Goal: Task Accomplishment & Management: Use online tool/utility

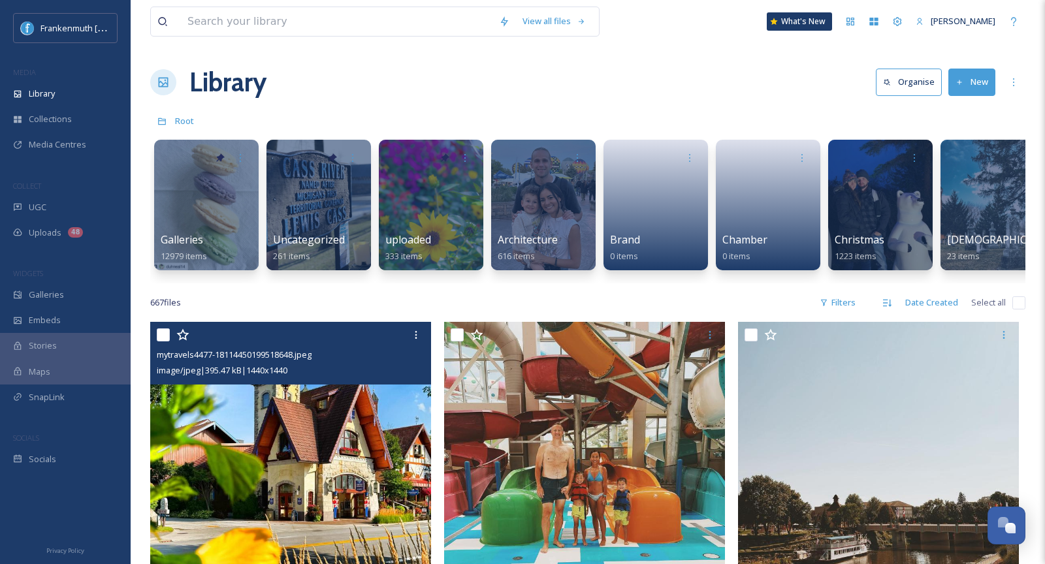
scroll to position [2404, 0]
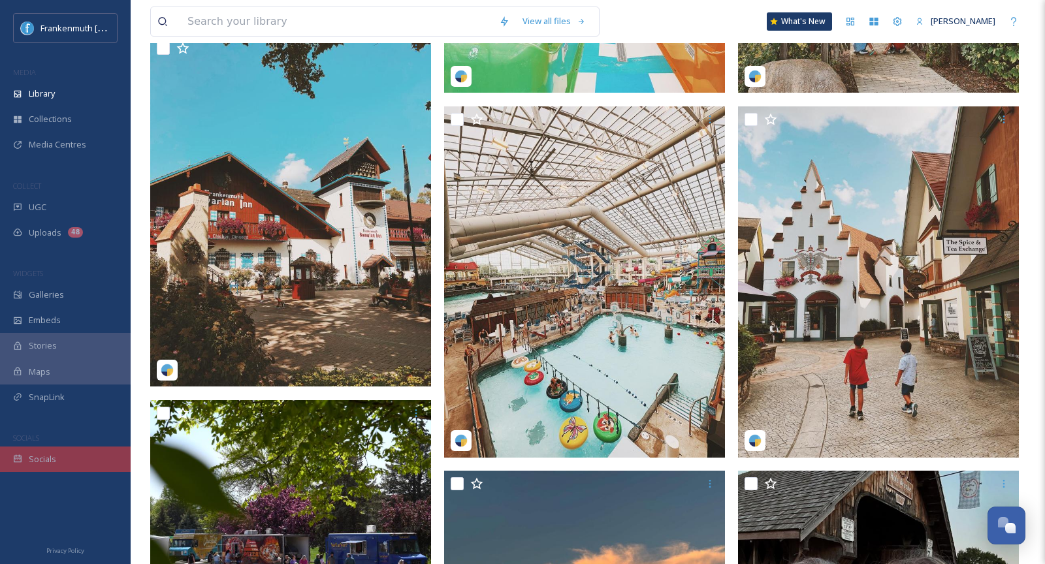
click at [65, 467] on div "Socials" at bounding box center [65, 459] width 131 height 25
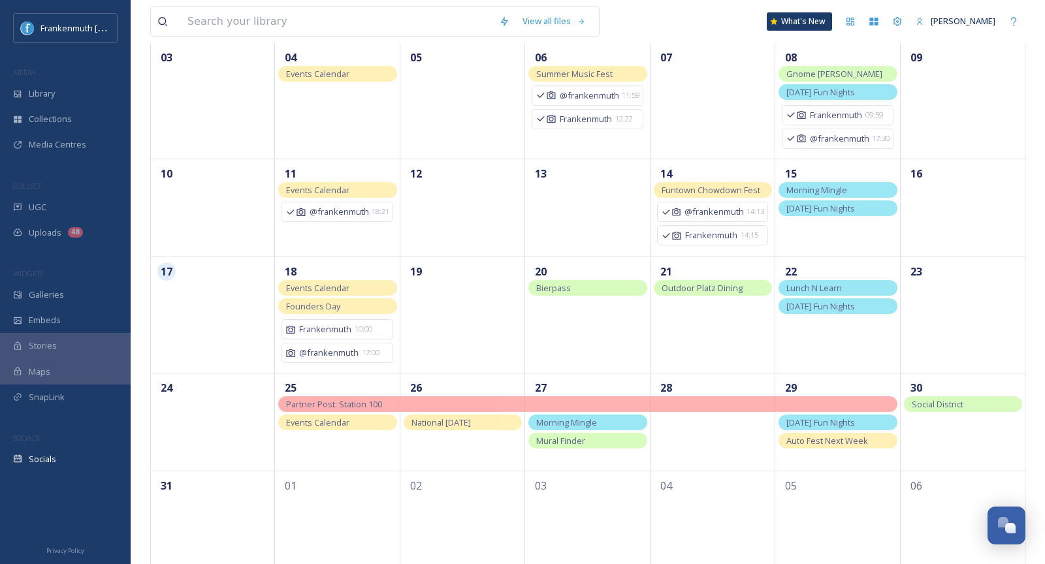
scroll to position [256, 0]
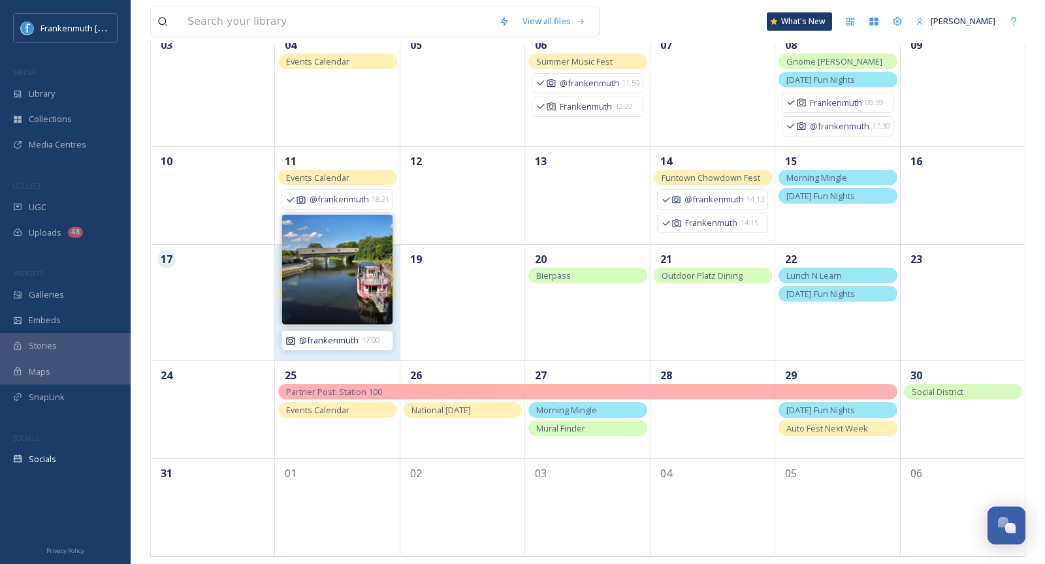
click at [345, 334] on span "@frankenmuth" at bounding box center [328, 340] width 59 height 12
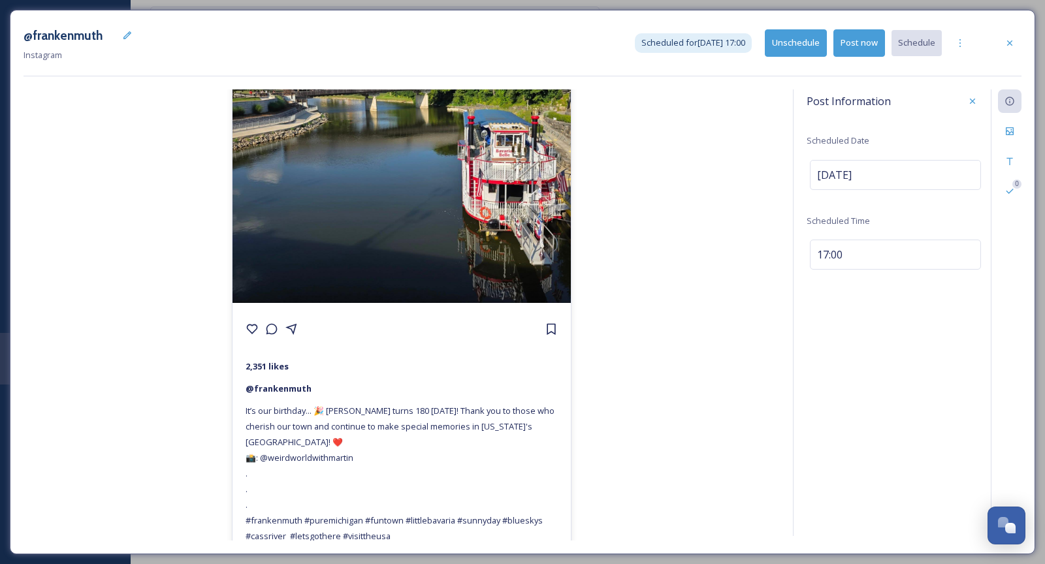
scroll to position [183, 0]
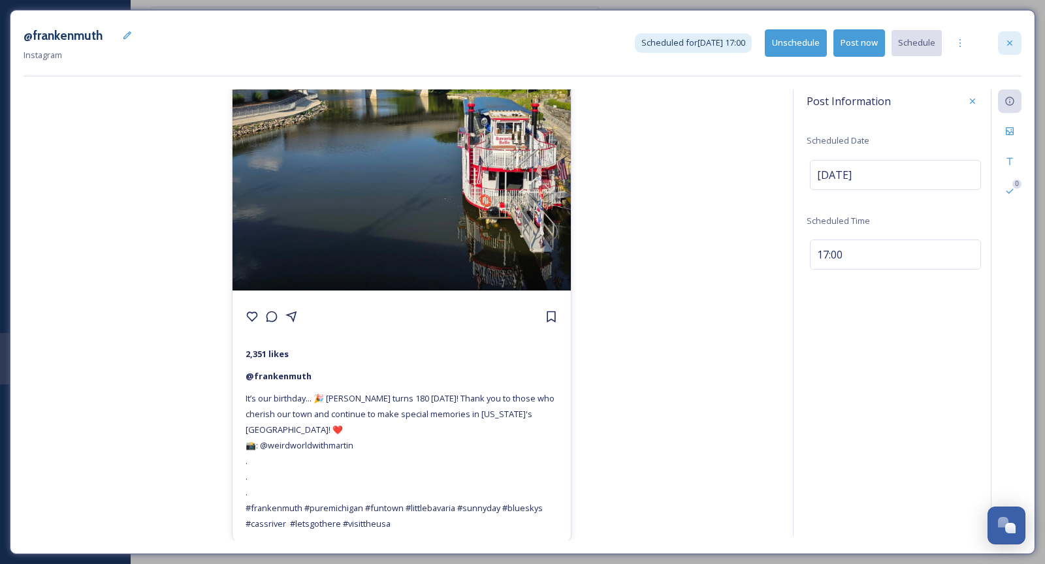
click at [1010, 46] on icon at bounding box center [1009, 43] width 10 height 10
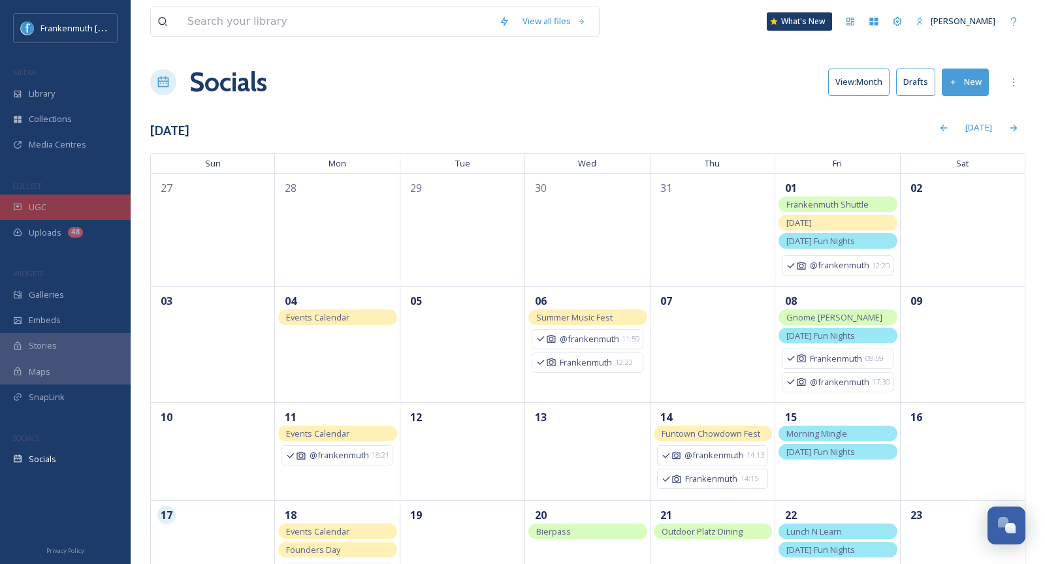
click at [90, 212] on div "UGC" at bounding box center [65, 207] width 131 height 25
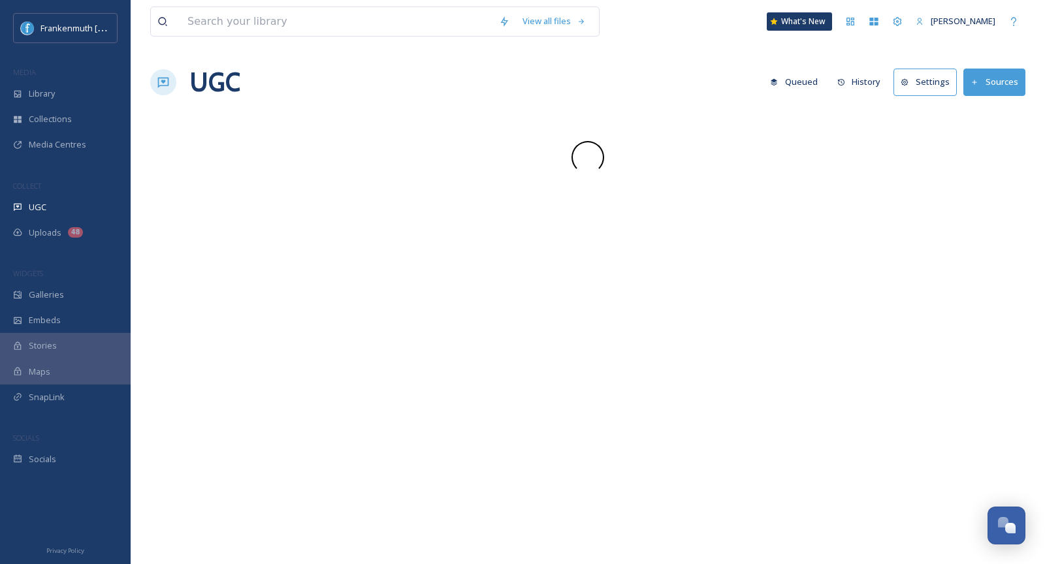
click at [90, 212] on div "UGC" at bounding box center [65, 207] width 131 height 25
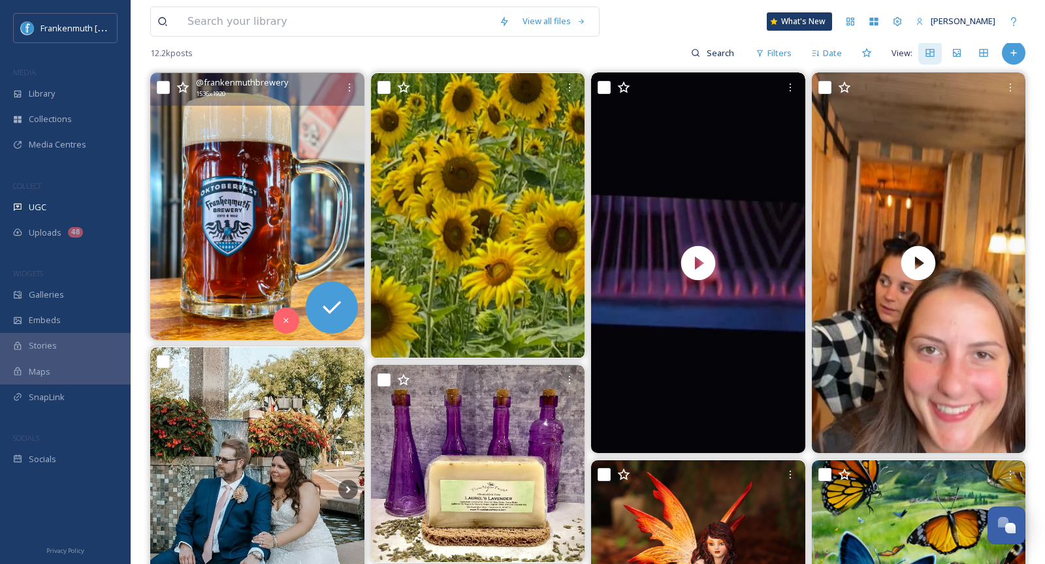
scroll to position [129, 0]
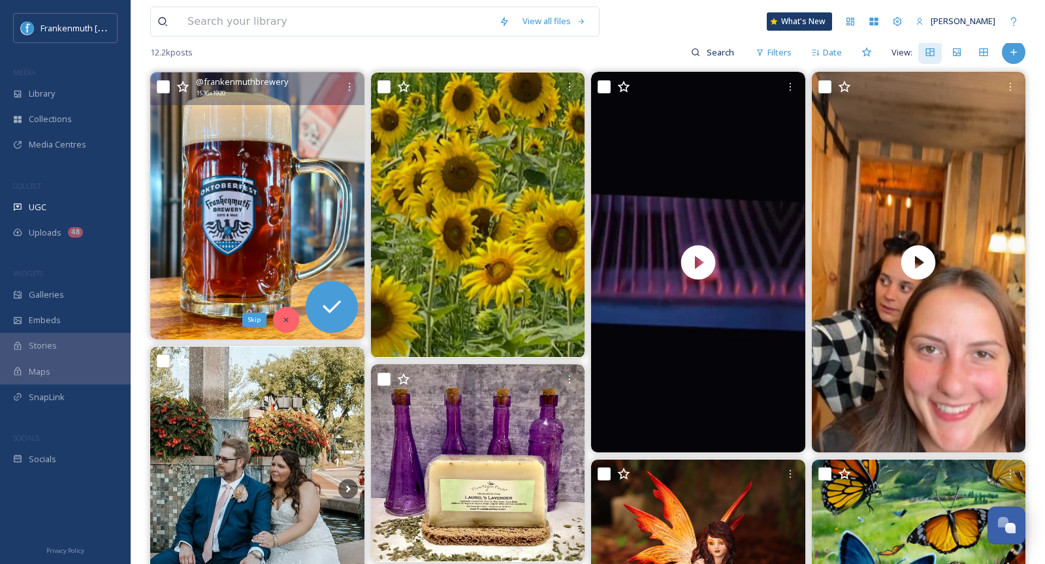
click at [289, 321] on icon at bounding box center [285, 319] width 9 height 9
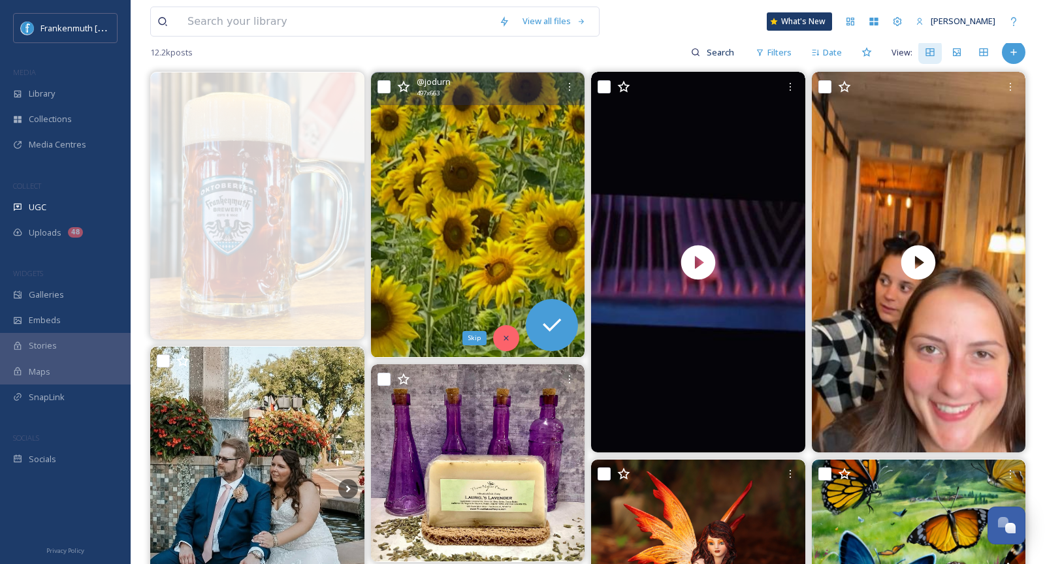
click at [509, 338] on icon at bounding box center [506, 338] width 9 height 9
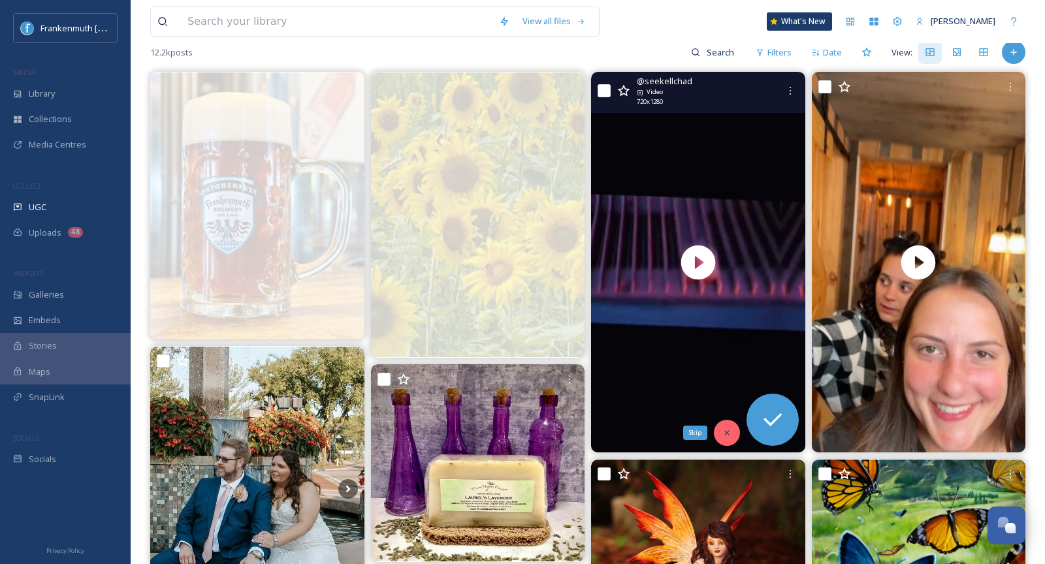
click at [727, 430] on icon at bounding box center [726, 432] width 9 height 9
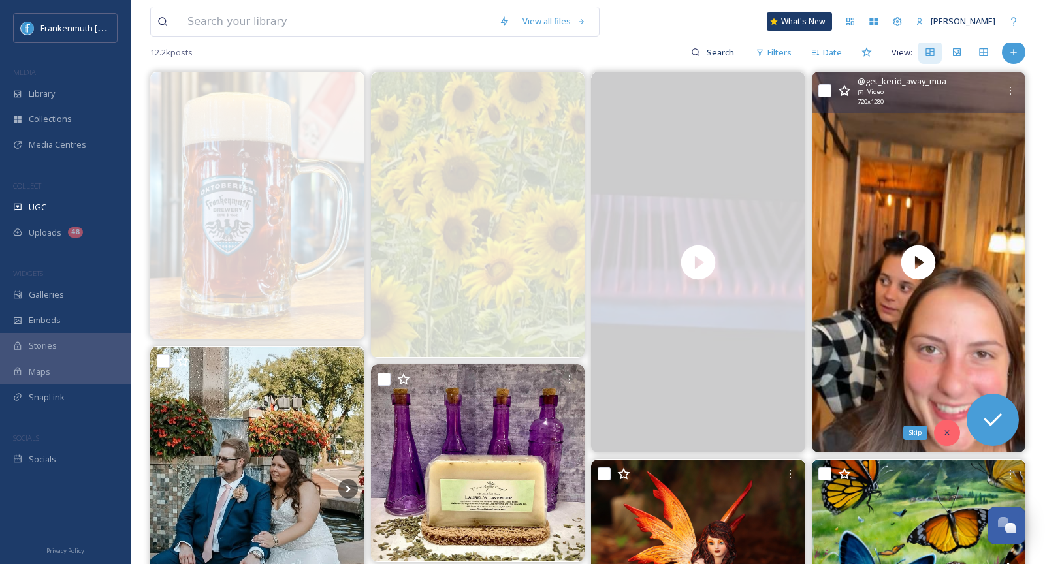
click at [944, 431] on icon at bounding box center [946, 432] width 9 height 9
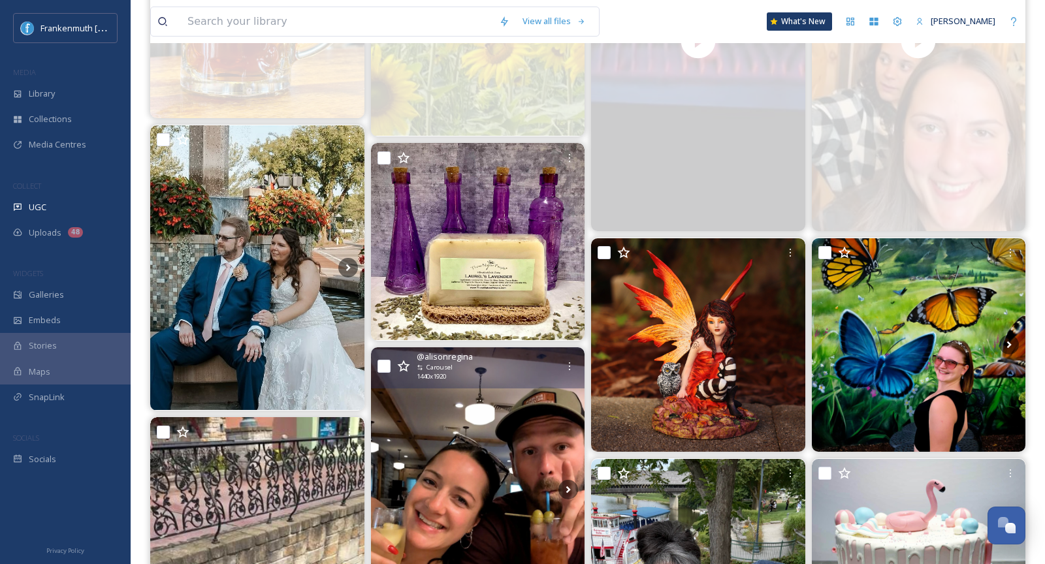
scroll to position [355, 0]
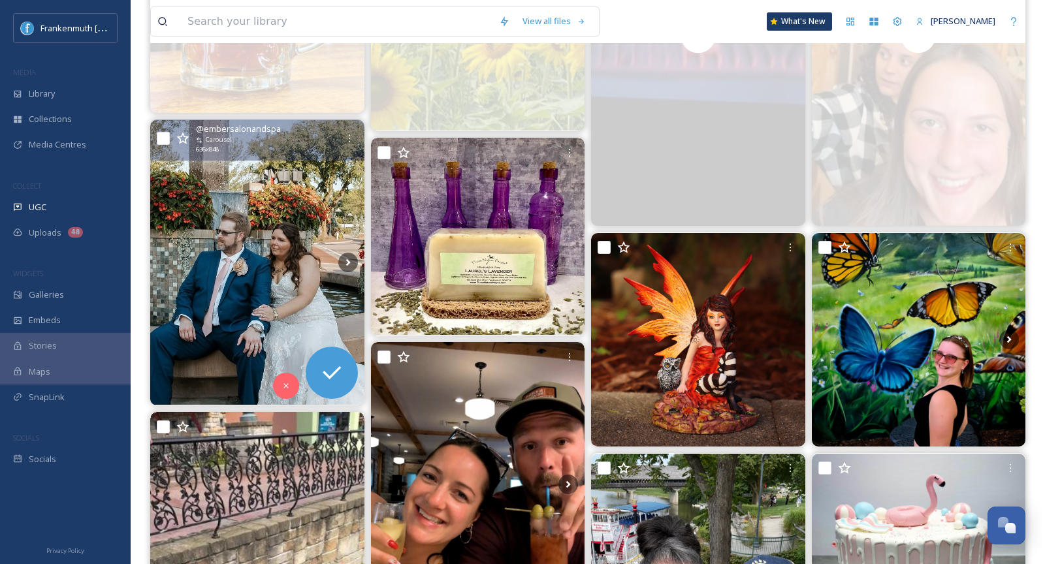
click at [280, 298] on img at bounding box center [257, 262] width 214 height 285
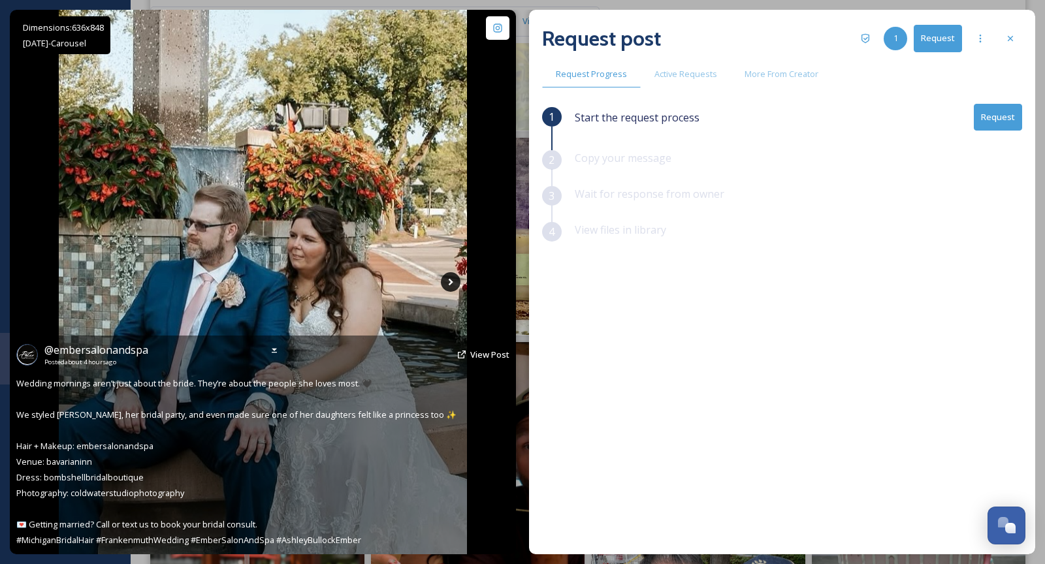
click at [452, 280] on icon at bounding box center [451, 282] width 20 height 20
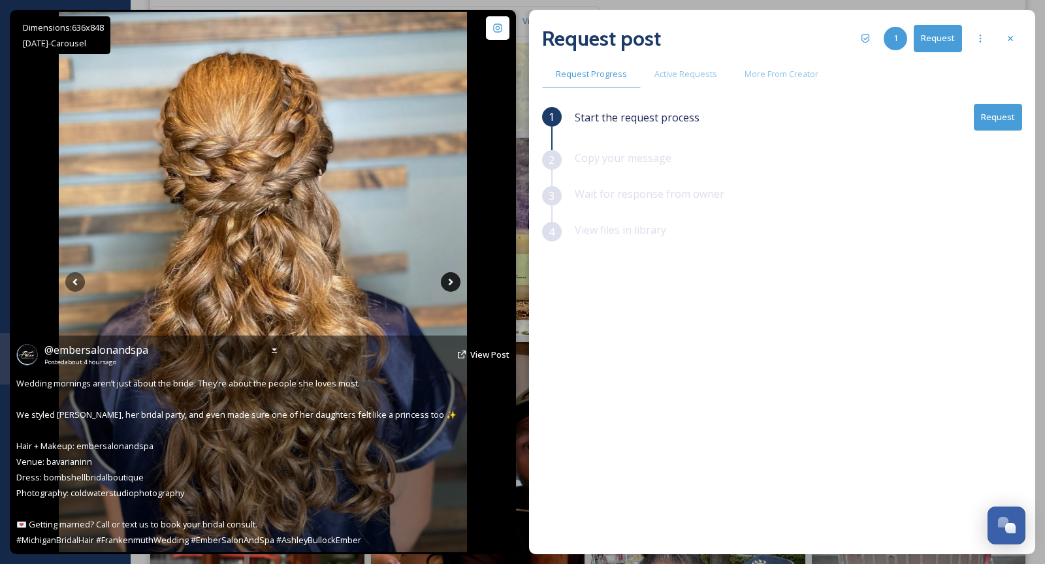
click at [452, 280] on icon at bounding box center [451, 282] width 20 height 20
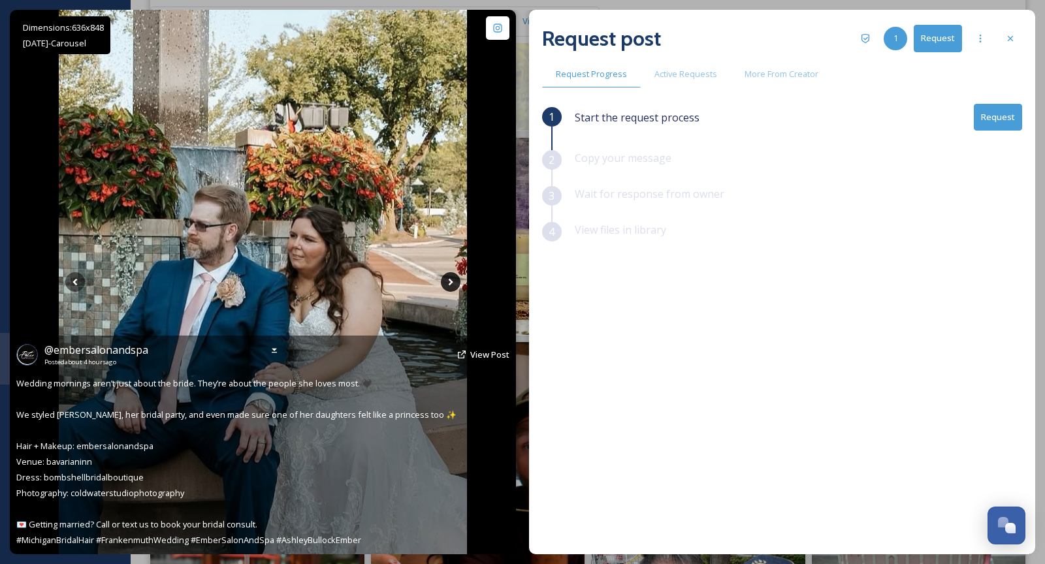
click at [452, 280] on icon at bounding box center [451, 282] width 20 height 20
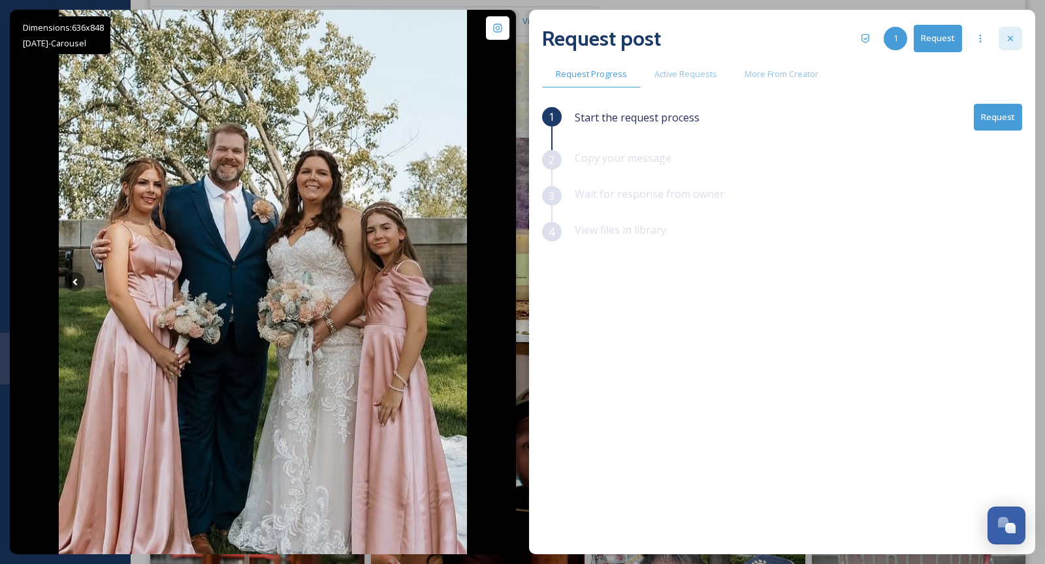
click at [1012, 37] on icon at bounding box center [1010, 38] width 10 height 10
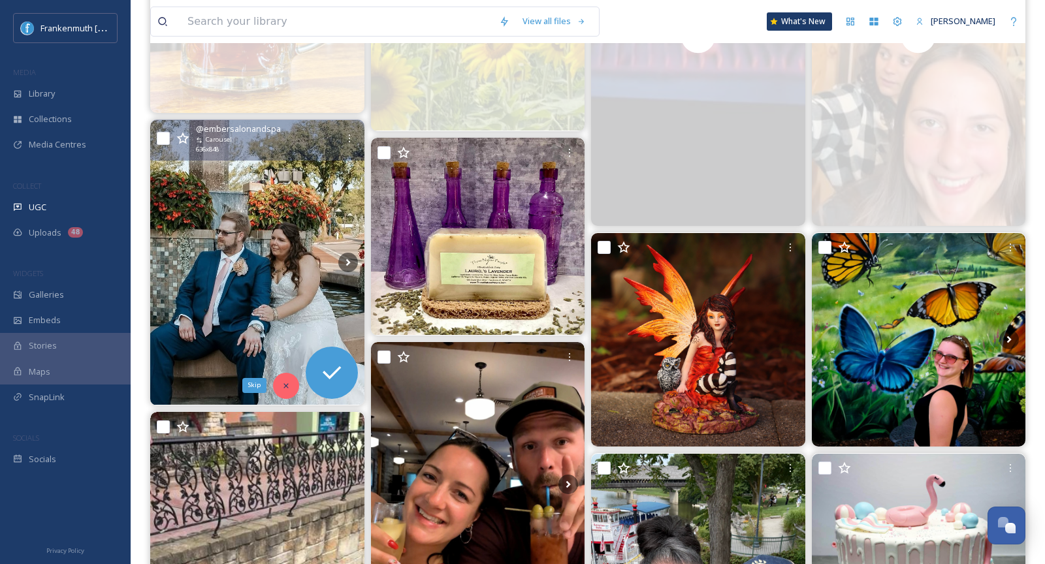
click at [283, 385] on icon at bounding box center [285, 385] width 9 height 9
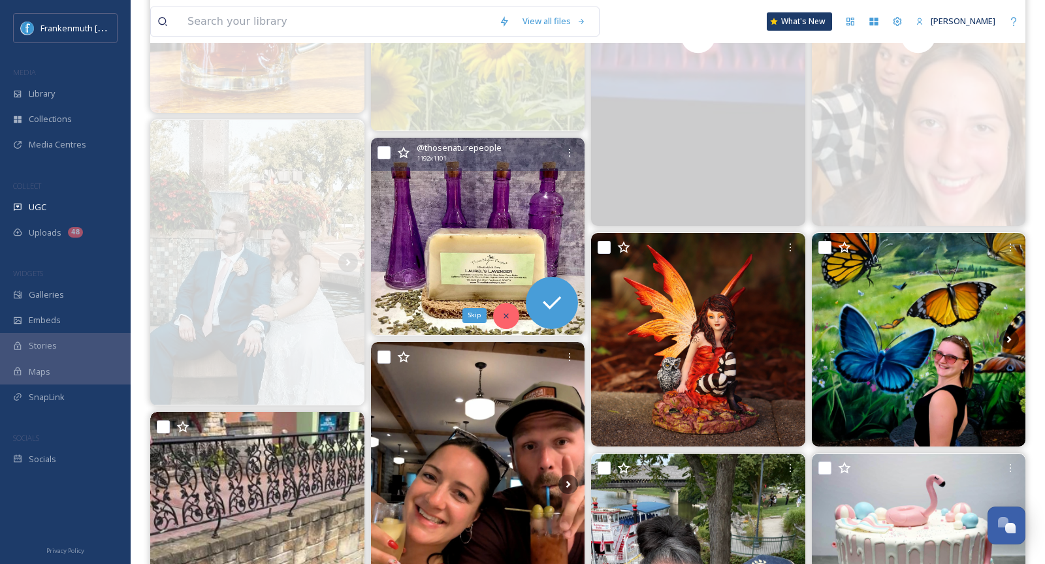
click at [507, 311] on icon at bounding box center [506, 315] width 9 height 9
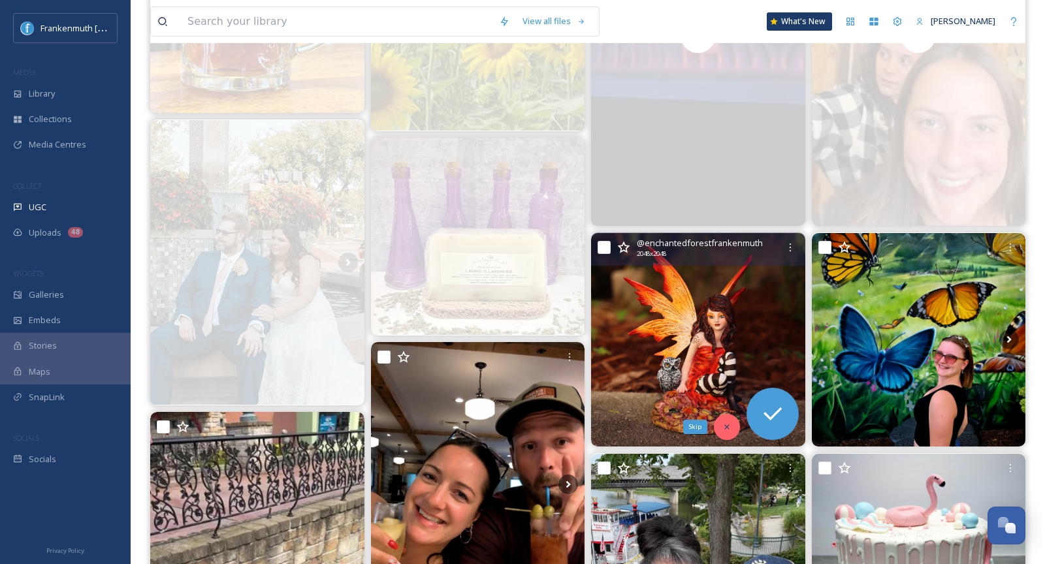
click at [729, 428] on icon at bounding box center [726, 426] width 9 height 9
